Goal: Use online tool/utility: Use online tool/utility

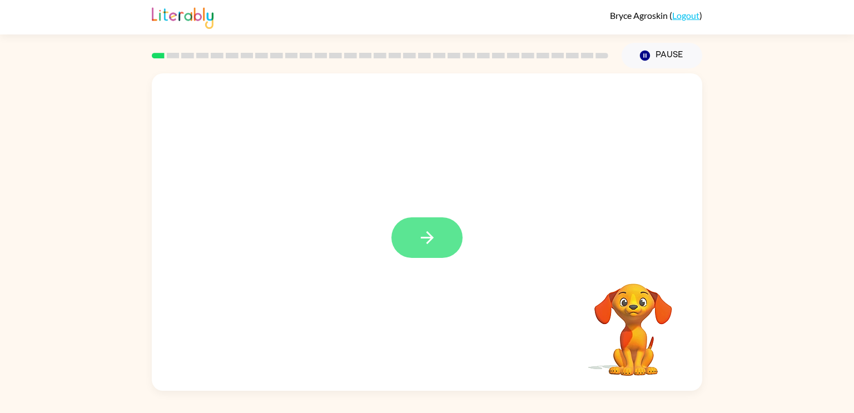
click at [440, 238] on button "button" at bounding box center [426, 237] width 71 height 41
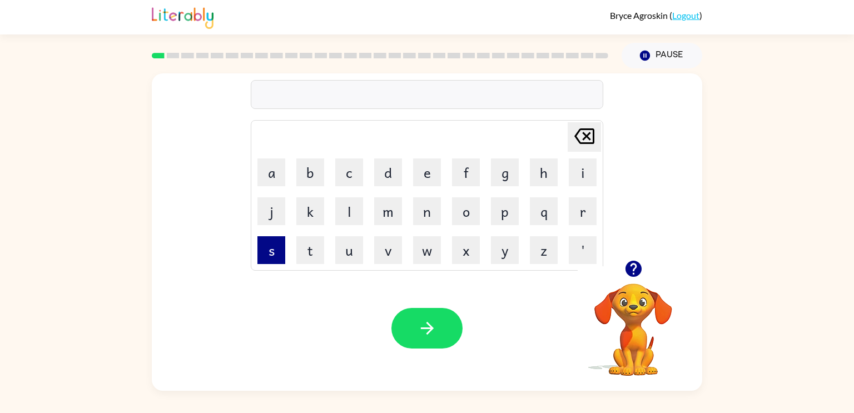
click at [267, 249] on button "s" at bounding box center [271, 250] width 28 height 28
click at [537, 171] on button "h" at bounding box center [544, 172] width 28 height 28
click at [358, 250] on button "u" at bounding box center [349, 250] width 28 height 28
click at [275, 255] on button "s" at bounding box center [271, 250] width 28 height 28
click at [546, 177] on button "h" at bounding box center [544, 172] width 28 height 28
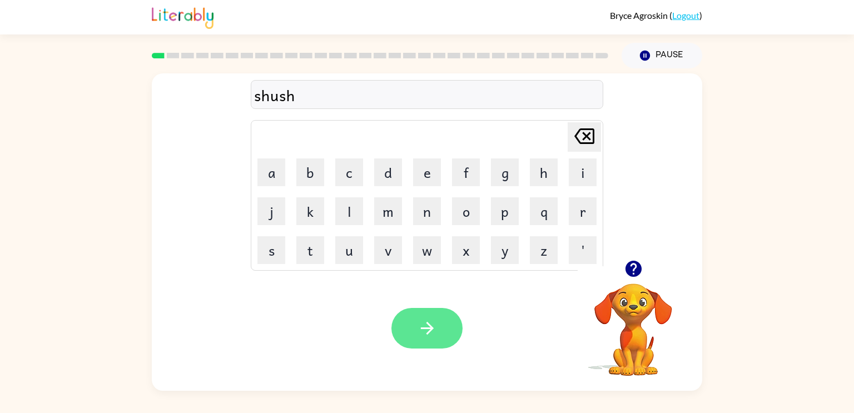
click at [439, 318] on button "button" at bounding box center [426, 328] width 71 height 41
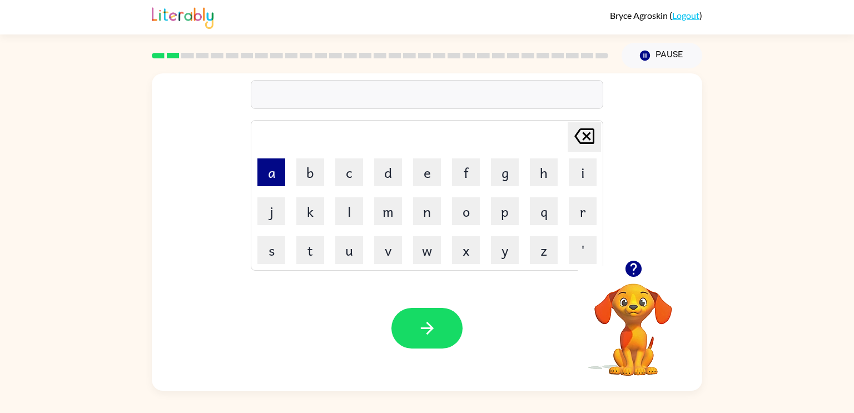
click at [269, 175] on button "a" at bounding box center [271, 172] width 28 height 28
click at [500, 215] on button "p" at bounding box center [505, 211] width 28 height 28
click at [500, 214] on button "p" at bounding box center [505, 211] width 28 height 28
click at [422, 170] on button "e" at bounding box center [427, 172] width 28 height 28
click at [572, 213] on button "r" at bounding box center [583, 211] width 28 height 28
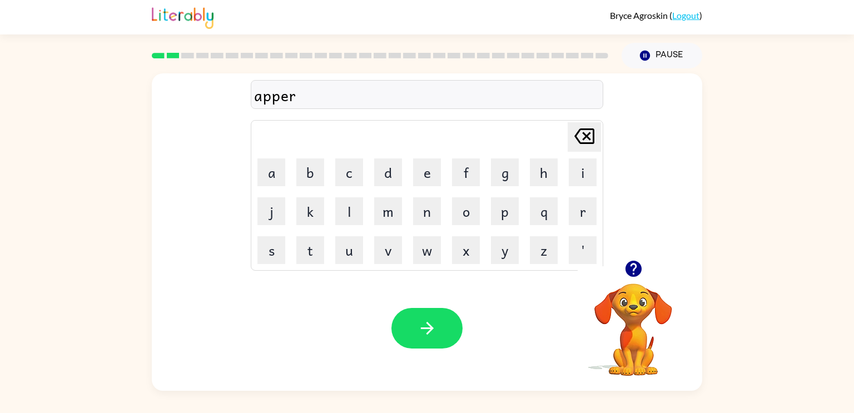
click at [588, 133] on icon at bounding box center [584, 136] width 20 height 16
click at [589, 135] on icon "[PERSON_NAME] last character input" at bounding box center [584, 136] width 27 height 27
click at [274, 179] on button "a" at bounding box center [271, 172] width 28 height 28
click at [569, 210] on button "r" at bounding box center [583, 211] width 28 height 28
click at [587, 138] on icon at bounding box center [584, 136] width 20 height 16
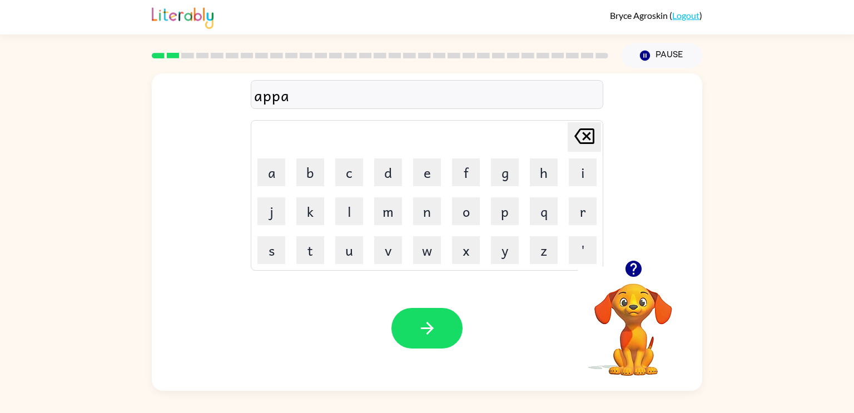
click at [587, 138] on icon at bounding box center [584, 136] width 20 height 16
click at [424, 175] on button "e" at bounding box center [427, 172] width 28 height 28
click at [268, 180] on button "a" at bounding box center [271, 172] width 28 height 28
click at [578, 211] on button "r" at bounding box center [583, 211] width 28 height 28
click at [431, 172] on button "e" at bounding box center [427, 172] width 28 height 28
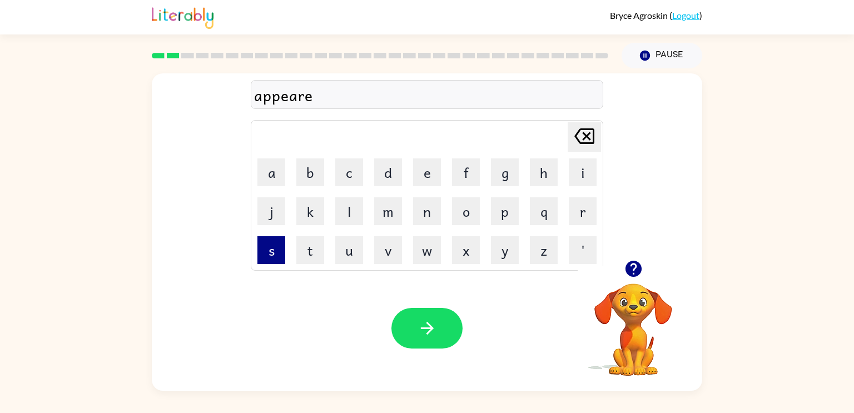
click at [275, 250] on button "s" at bounding box center [271, 250] width 28 height 28
click at [431, 179] on button "e" at bounding box center [427, 172] width 28 height 28
click at [427, 220] on button "n" at bounding box center [427, 211] width 28 height 28
click at [284, 255] on button "s" at bounding box center [271, 250] width 28 height 28
click at [422, 315] on button "button" at bounding box center [426, 328] width 71 height 41
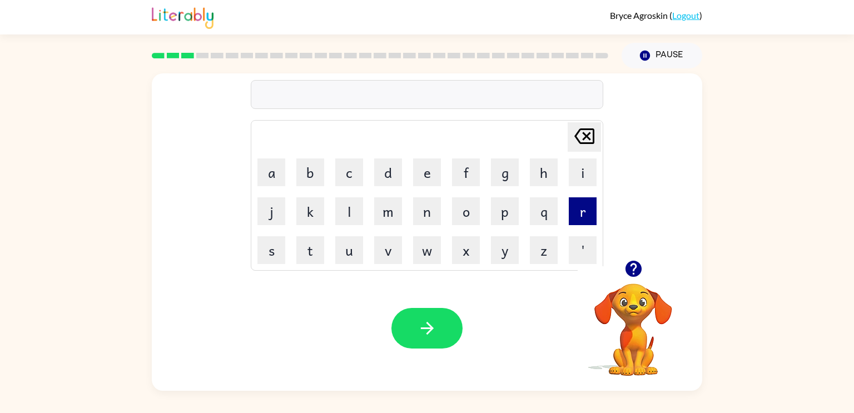
click at [582, 212] on button "r" at bounding box center [583, 211] width 28 height 28
click at [432, 179] on button "e" at bounding box center [427, 172] width 28 height 28
click at [276, 171] on button "a" at bounding box center [271, 172] width 28 height 28
click at [585, 180] on button "i" at bounding box center [583, 172] width 28 height 28
click at [308, 253] on button "t" at bounding box center [310, 250] width 28 height 28
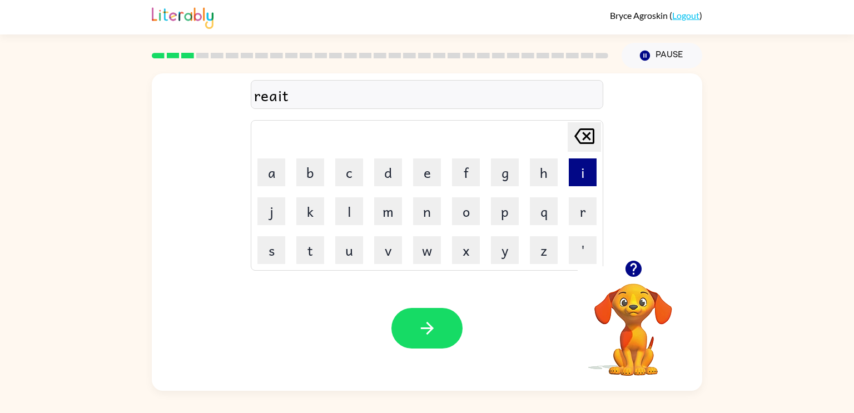
click at [587, 175] on button "i" at bounding box center [583, 172] width 28 height 28
click at [586, 150] on div "[PERSON_NAME] last character input" at bounding box center [584, 137] width 27 height 28
click at [581, 141] on icon "[PERSON_NAME] last character input" at bounding box center [584, 136] width 27 height 27
click at [579, 142] on icon at bounding box center [584, 136] width 20 height 16
click at [348, 210] on button "l" at bounding box center [349, 211] width 28 height 28
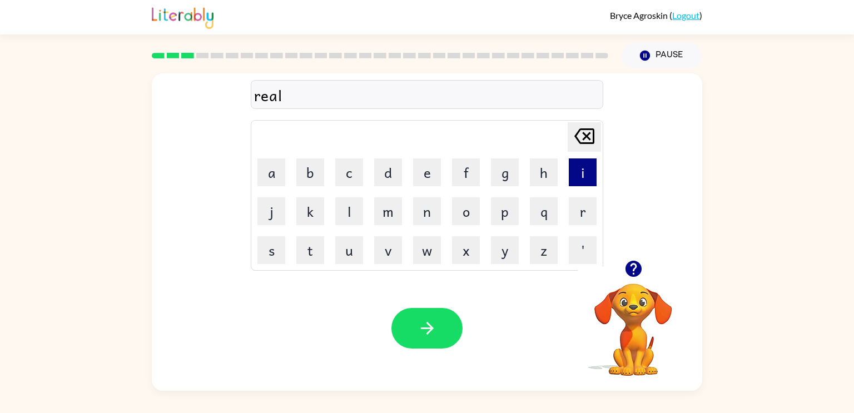
click at [584, 179] on button "i" at bounding box center [583, 172] width 28 height 28
click at [319, 247] on button "t" at bounding box center [310, 250] width 28 height 28
click at [431, 184] on button "e" at bounding box center [427, 172] width 28 height 28
click at [432, 317] on button "button" at bounding box center [426, 328] width 71 height 41
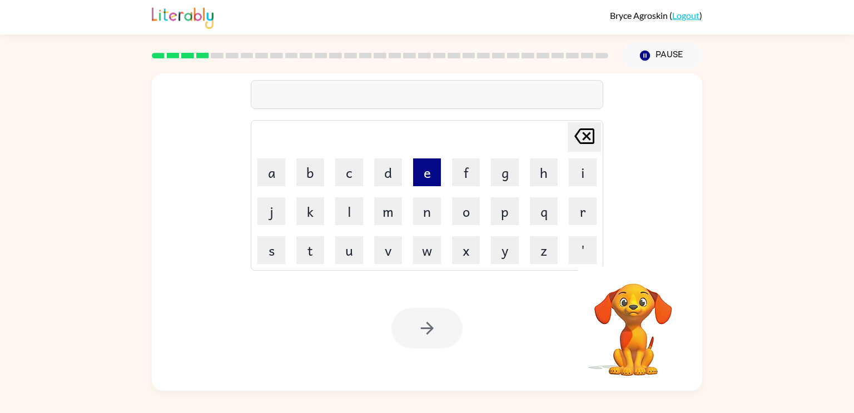
click at [428, 172] on button "e" at bounding box center [427, 172] width 28 height 28
click at [344, 214] on button "l" at bounding box center [349, 211] width 28 height 28
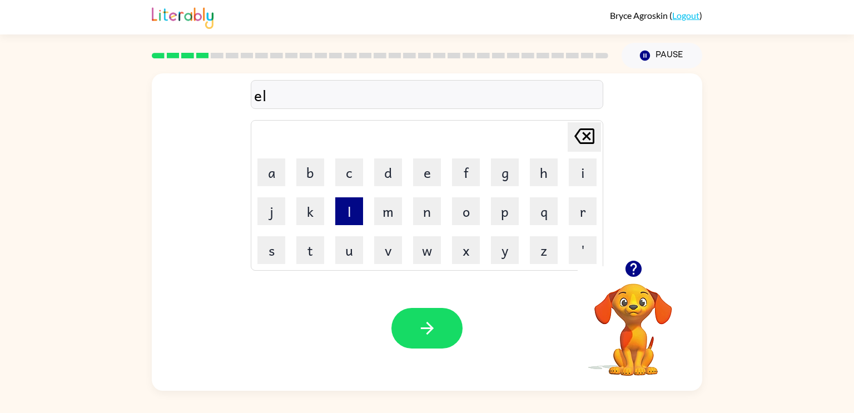
click at [346, 214] on button "l" at bounding box center [349, 211] width 28 height 28
click at [386, 222] on button "m" at bounding box center [388, 211] width 28 height 28
click at [573, 170] on button "i" at bounding box center [583, 172] width 28 height 28
click at [432, 211] on button "n" at bounding box center [427, 211] width 28 height 28
click at [270, 175] on button "a" at bounding box center [271, 172] width 28 height 28
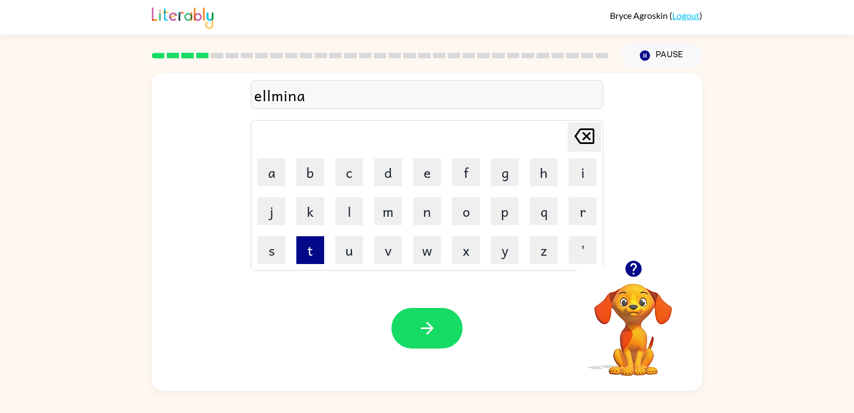
click at [323, 254] on button "t" at bounding box center [310, 250] width 28 height 28
click at [430, 180] on button "e" at bounding box center [427, 172] width 28 height 28
click at [583, 140] on icon "[PERSON_NAME] last character input" at bounding box center [584, 136] width 27 height 27
click at [424, 177] on button "e" at bounding box center [427, 172] width 28 height 28
click at [446, 343] on button "button" at bounding box center [426, 328] width 71 height 41
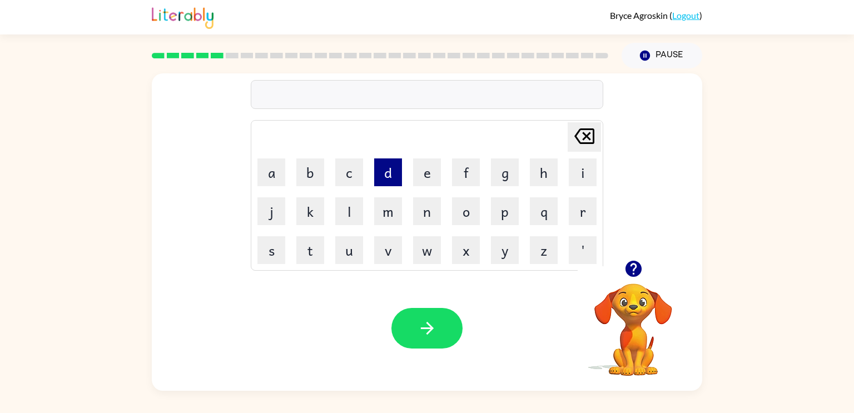
click at [388, 178] on button "d" at bounding box center [388, 172] width 28 height 28
click at [348, 252] on button "u" at bounding box center [349, 250] width 28 height 28
click at [509, 209] on button "p" at bounding box center [505, 211] width 28 height 28
click at [427, 169] on button "e" at bounding box center [427, 172] width 28 height 28
type button "e"
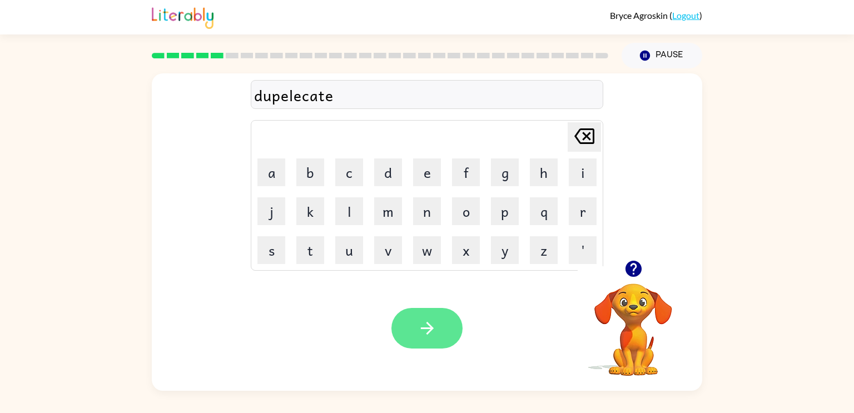
click at [437, 320] on button "button" at bounding box center [426, 328] width 71 height 41
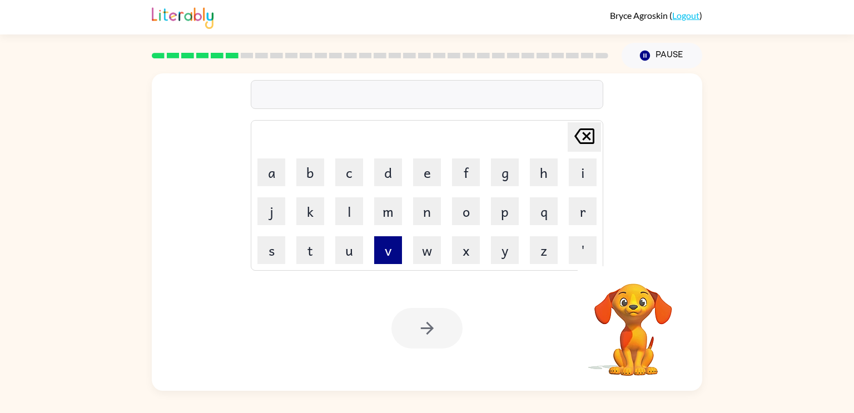
click at [389, 256] on button "v" at bounding box center [388, 250] width 28 height 28
click at [273, 167] on button "a" at bounding box center [271, 172] width 28 height 28
type button "a"
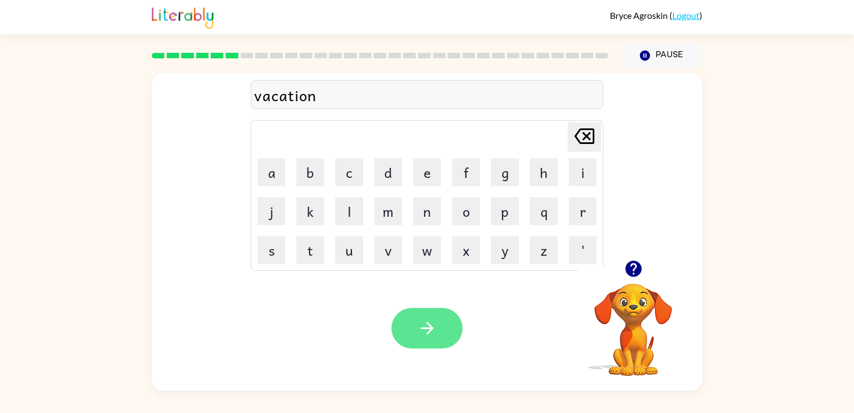
click at [426, 323] on icon "button" at bounding box center [427, 328] width 19 height 19
click at [424, 318] on button "button" at bounding box center [426, 328] width 71 height 41
click at [439, 330] on button "button" at bounding box center [426, 328] width 71 height 41
click at [421, 330] on icon "button" at bounding box center [427, 328] width 19 height 19
click at [438, 338] on button "button" at bounding box center [426, 328] width 71 height 41
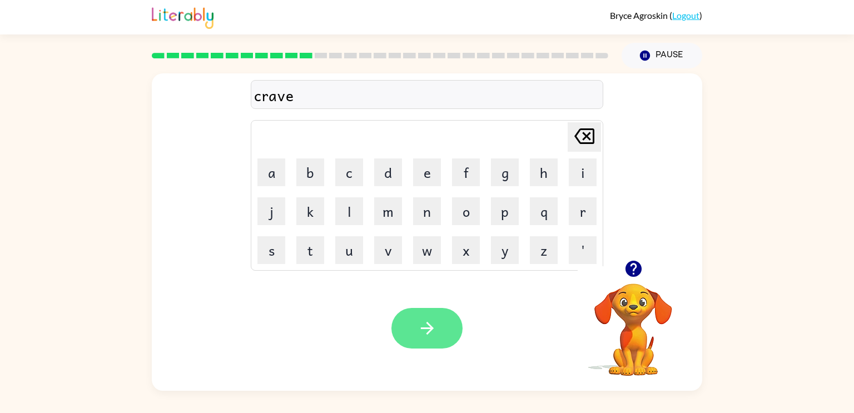
click at [423, 330] on icon "button" at bounding box center [427, 328] width 19 height 19
click at [424, 326] on icon "button" at bounding box center [427, 328] width 19 height 19
click at [425, 329] on icon "button" at bounding box center [426, 328] width 13 height 13
click at [457, 337] on button "button" at bounding box center [426, 328] width 71 height 41
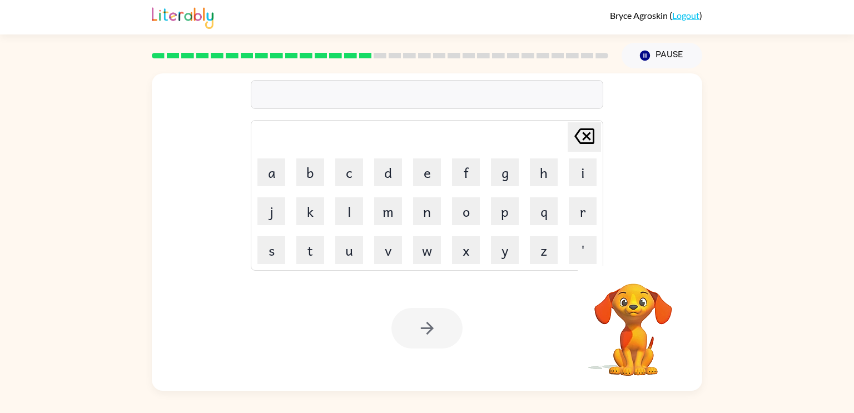
click at [452, 336] on div at bounding box center [426, 328] width 71 height 41
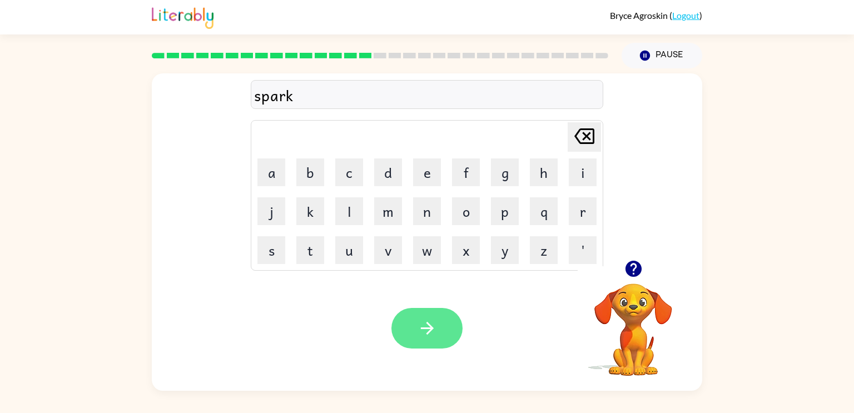
click at [431, 326] on icon "button" at bounding box center [427, 328] width 19 height 19
click at [442, 336] on button "button" at bounding box center [426, 328] width 71 height 41
click at [421, 315] on button "button" at bounding box center [426, 328] width 71 height 41
click at [438, 328] on button "button" at bounding box center [426, 328] width 71 height 41
click at [429, 330] on icon "button" at bounding box center [427, 328] width 19 height 19
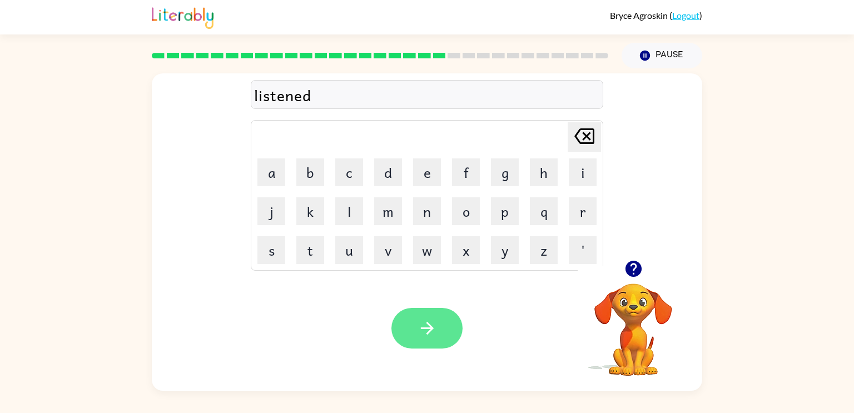
click at [435, 331] on icon "button" at bounding box center [427, 328] width 19 height 19
click at [443, 338] on button "button" at bounding box center [426, 328] width 71 height 41
click at [443, 344] on button "button" at bounding box center [426, 328] width 71 height 41
click at [438, 333] on button "button" at bounding box center [426, 328] width 71 height 41
click at [426, 333] on icon "button" at bounding box center [427, 328] width 19 height 19
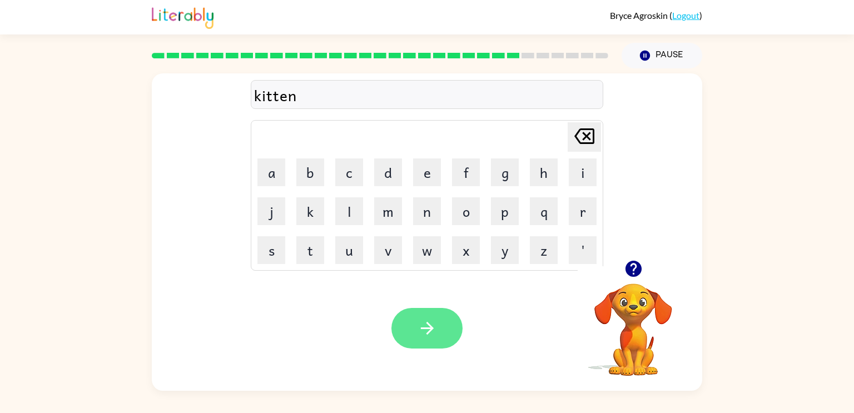
click at [434, 332] on icon "button" at bounding box center [427, 328] width 19 height 19
click at [439, 325] on button "button" at bounding box center [426, 328] width 71 height 41
click at [442, 334] on button "button" at bounding box center [426, 328] width 71 height 41
click at [441, 337] on button "button" at bounding box center [426, 328] width 71 height 41
click at [454, 340] on button "button" at bounding box center [426, 328] width 71 height 41
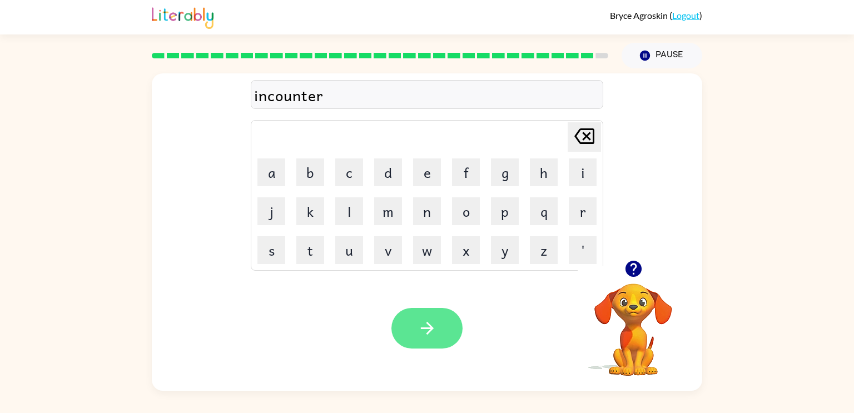
click at [428, 336] on icon "button" at bounding box center [427, 328] width 19 height 19
